Goal: Transaction & Acquisition: Download file/media

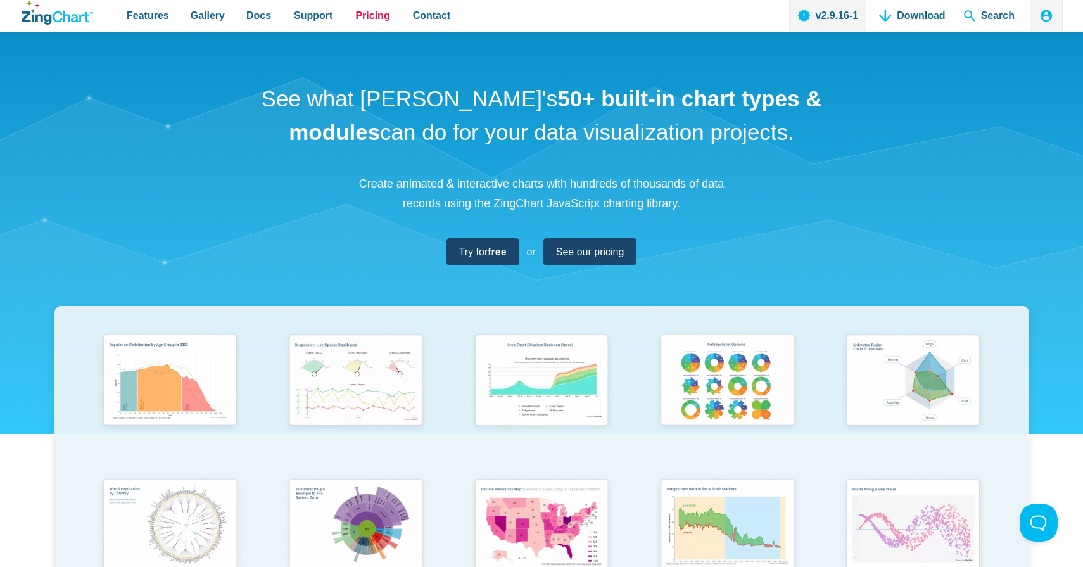
click at [369, 14] on span "Pricing" at bounding box center [372, 15] width 34 height 17
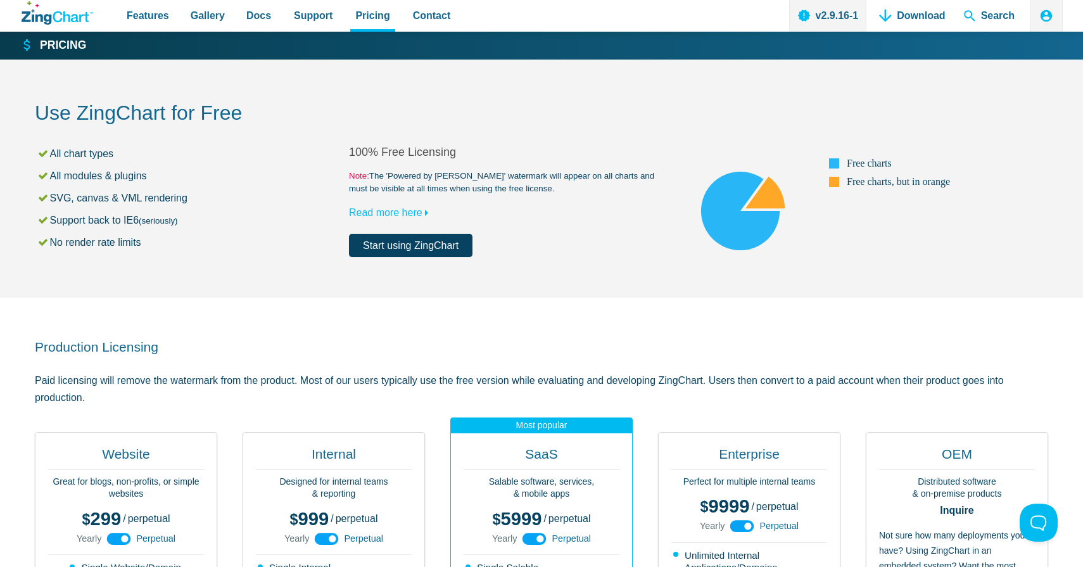
click at [646, 142] on div "Use ZingChart for Free All chart types All modules & plugins SVG, canvas & VML …" at bounding box center [542, 179] width 1014 height 238
click at [645, 143] on div "Use ZingChart for Free All chart types All modules & plugins SVG, canvas & VML …" at bounding box center [542, 179] width 1014 height 238
click at [436, 246] on link "Start using ZingChart" at bounding box center [411, 245] width 124 height 23
click at [912, 16] on link "Download" at bounding box center [912, 16] width 76 height 32
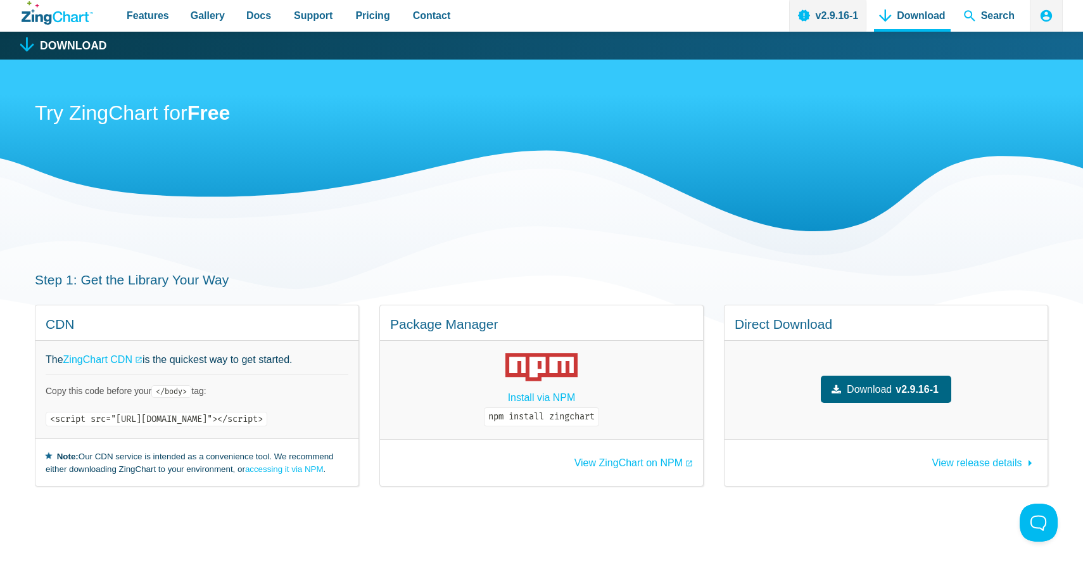
click at [883, 388] on span "Download" at bounding box center [869, 389] width 45 height 17
click at [961, 463] on span "View release details" at bounding box center [978, 462] width 90 height 11
